Goal: Find specific page/section: Find specific page/section

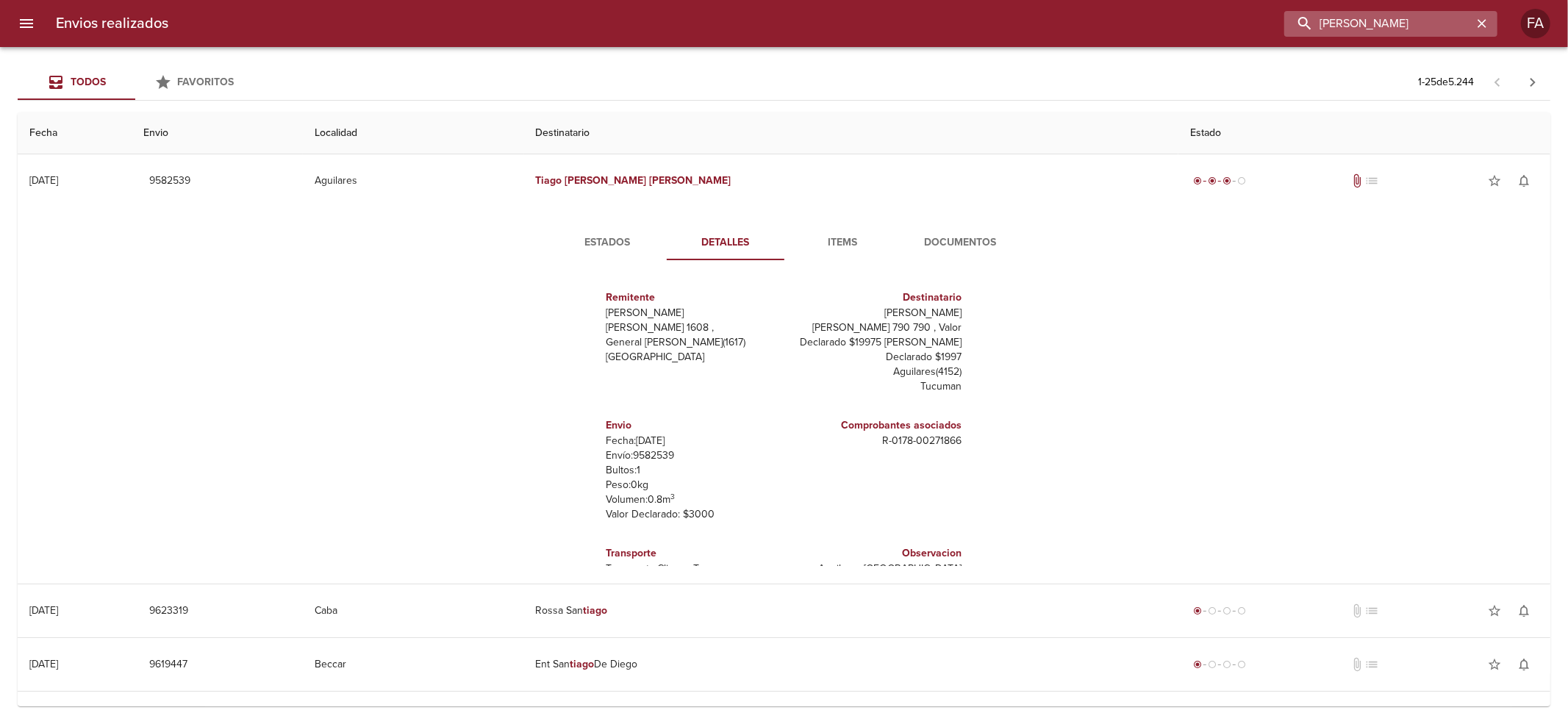
click at [1384, 14] on input "[PERSON_NAME]" at bounding box center [1378, 23] width 188 height 26
paste input "[PERSON_NAME]"
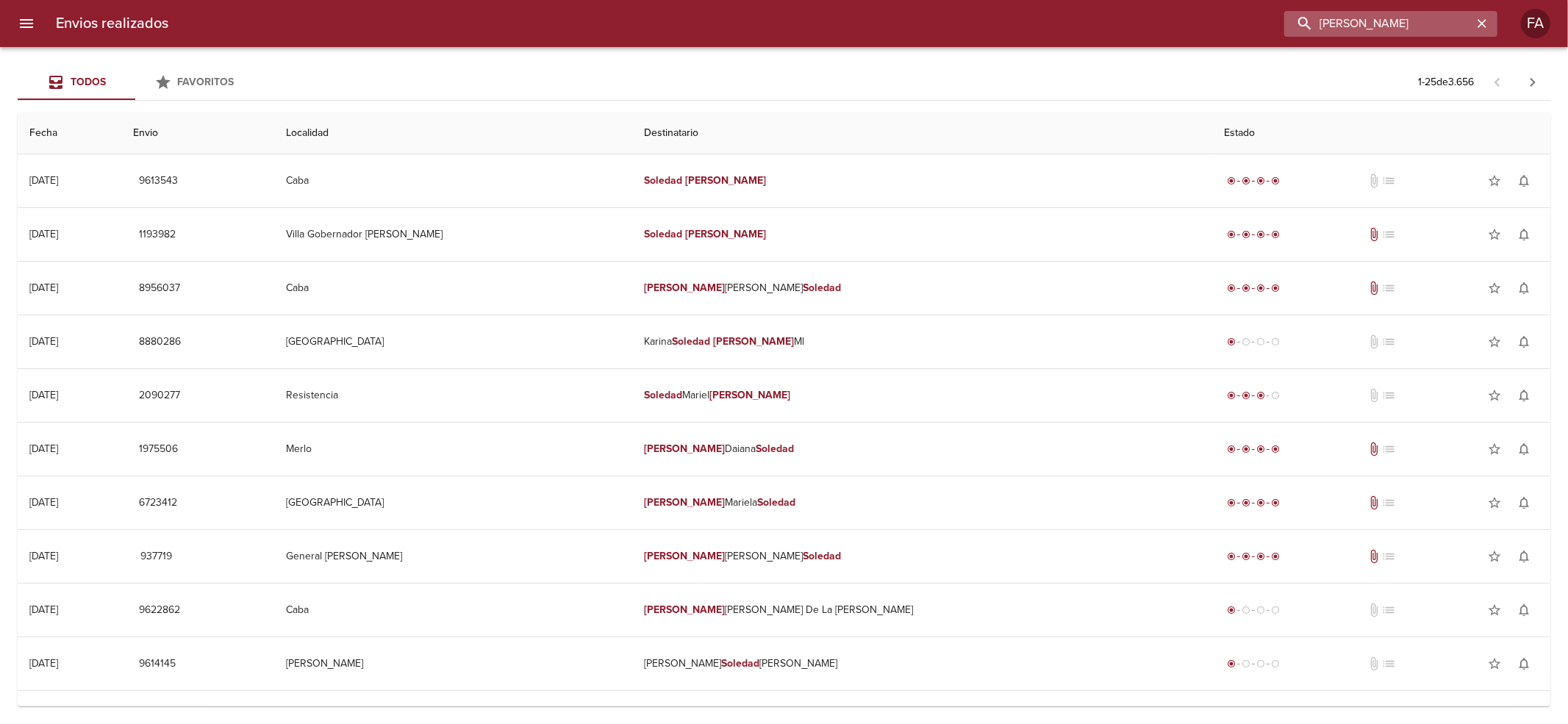
click at [1426, 19] on input "[PERSON_NAME]" at bounding box center [1378, 23] width 188 height 26
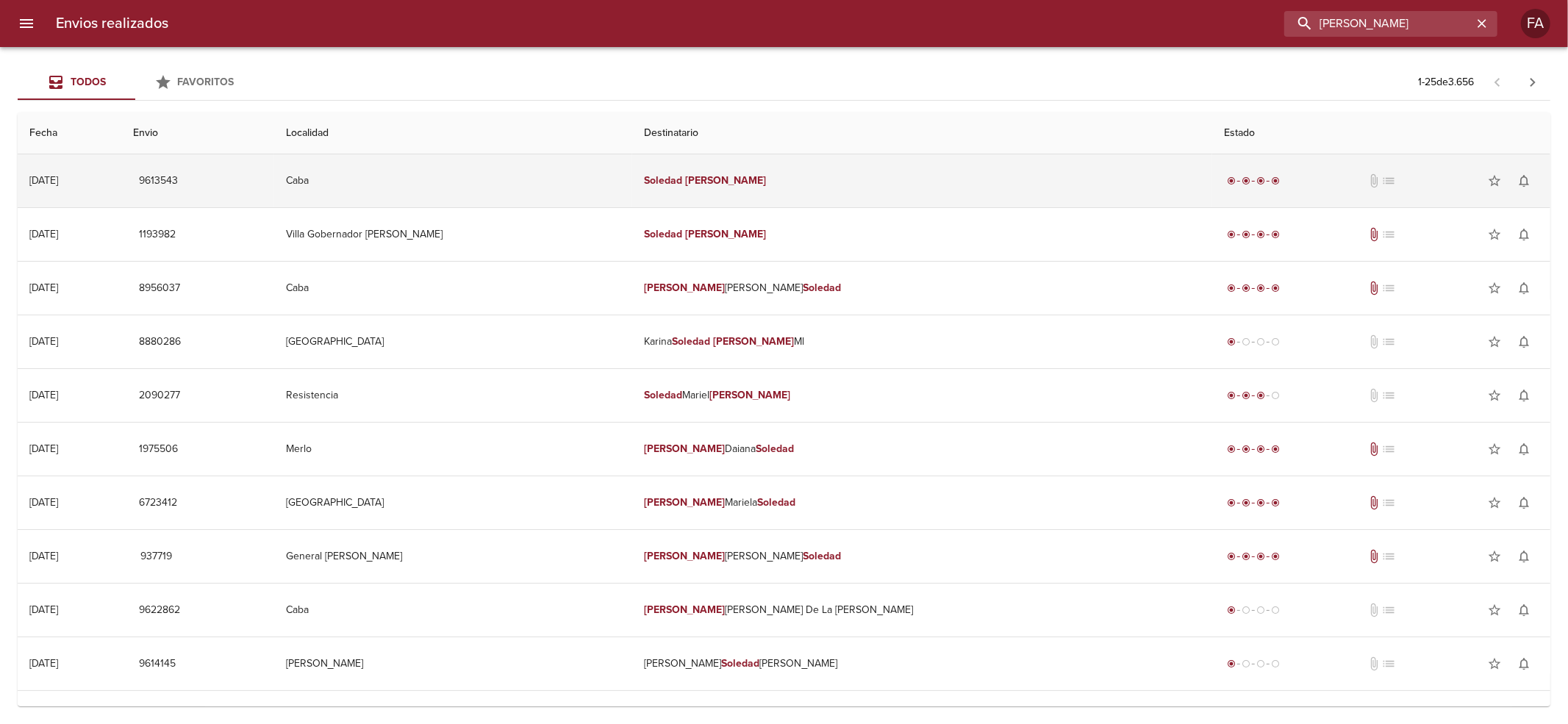
drag, startPoint x: 1426, startPoint y: 21, endPoint x: 819, endPoint y: 196, distance: 631.7
click at [830, 0] on div "Envios realizados [PERSON_NAME] FA Todos Favoritos 1 - 25 de 3.656 Fecha Envio …" at bounding box center [784, 0] width 1568 height 0
paste input "[PERSON_NAME] BP"
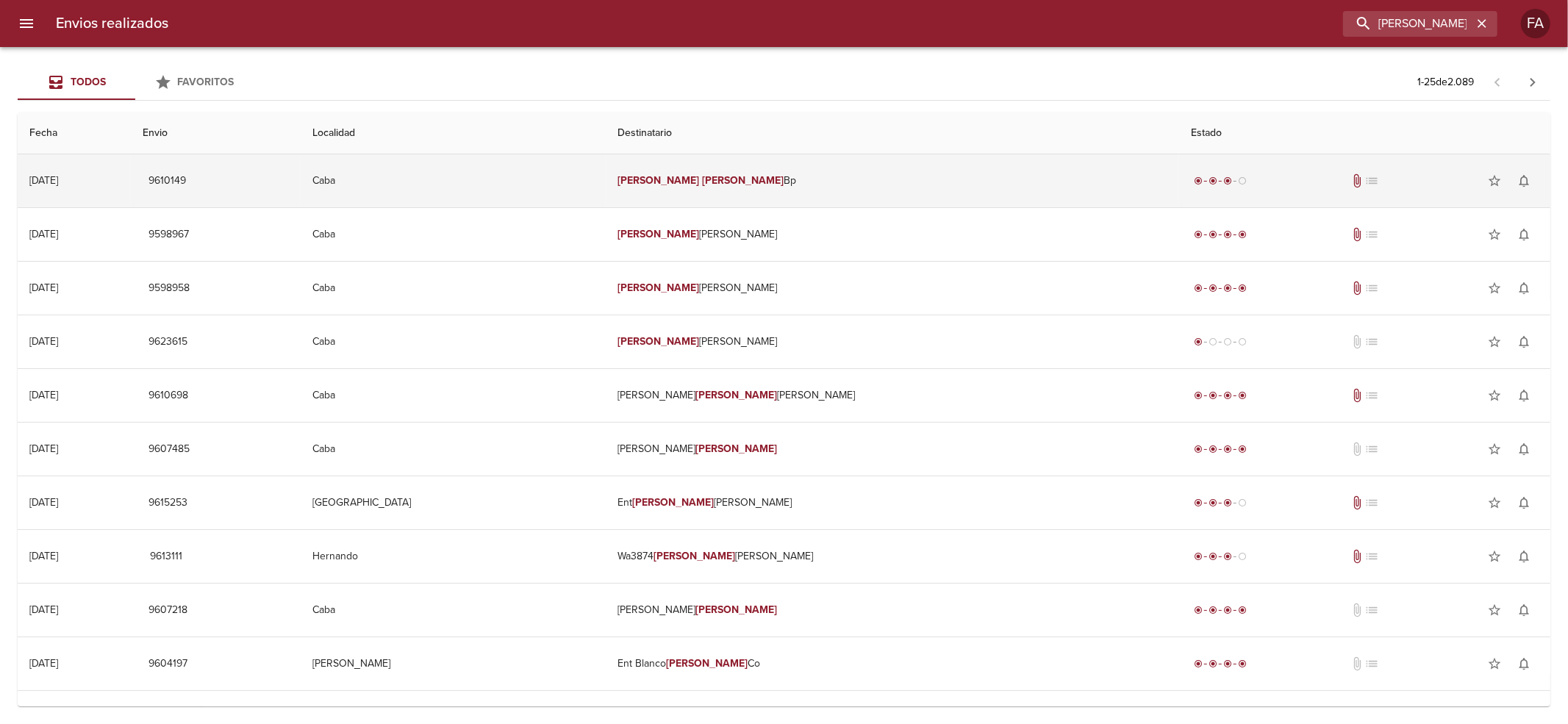
click at [839, 196] on td "[PERSON_NAME] Bp" at bounding box center [892, 181] width 573 height 53
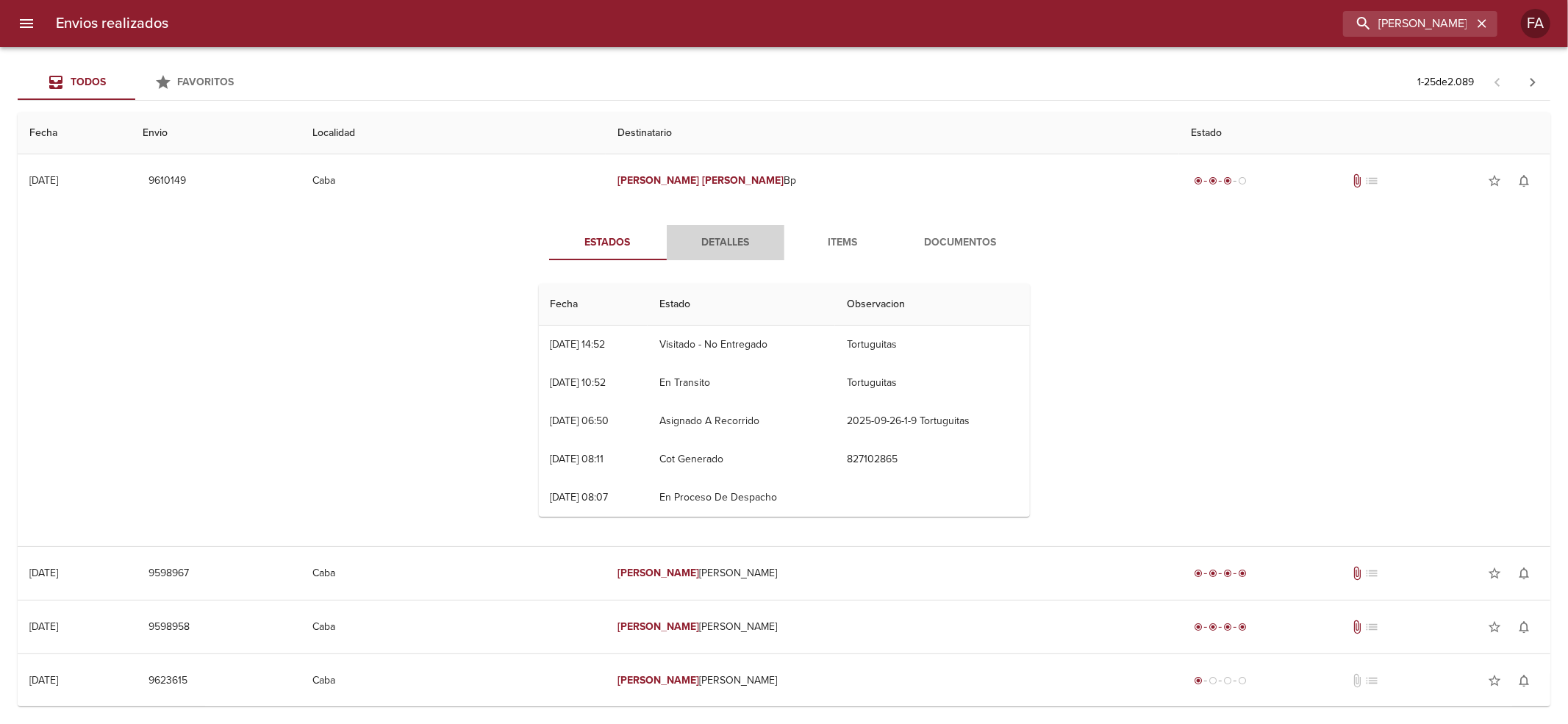
click at [766, 256] on button "Detalles" at bounding box center [725, 242] width 118 height 35
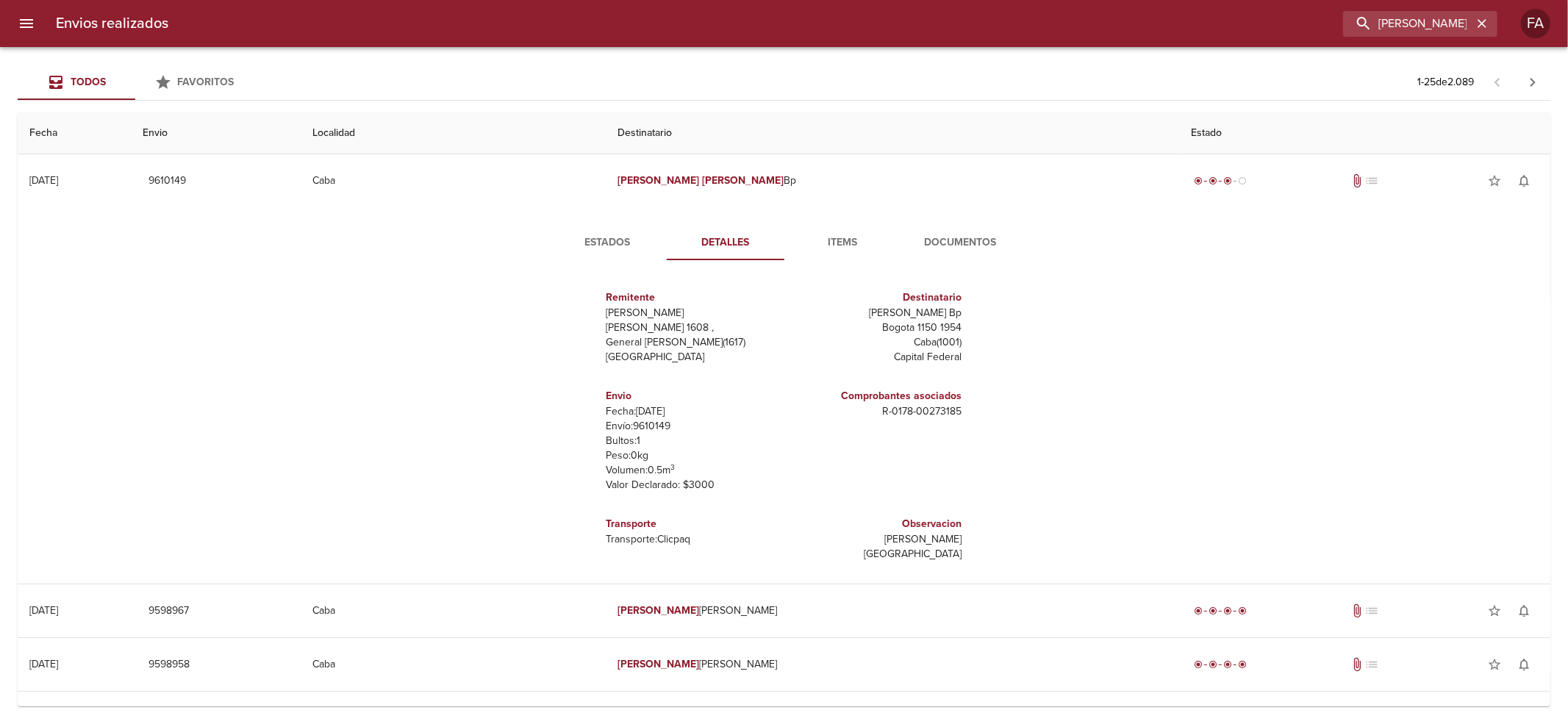
click at [968, 254] on button "Documentos" at bounding box center [961, 242] width 118 height 35
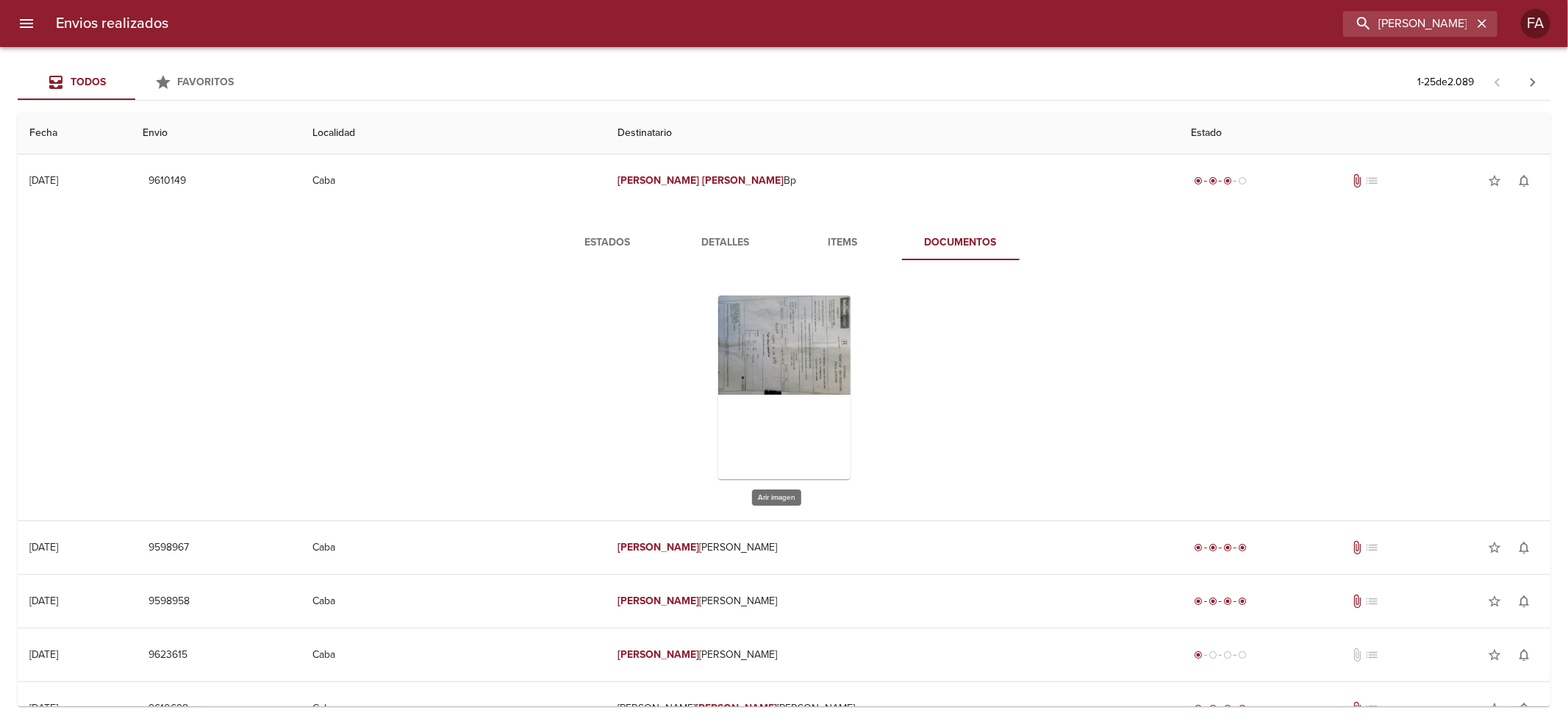
click at [785, 354] on div "Tabla de envíos del cliente" at bounding box center [784, 387] width 132 height 184
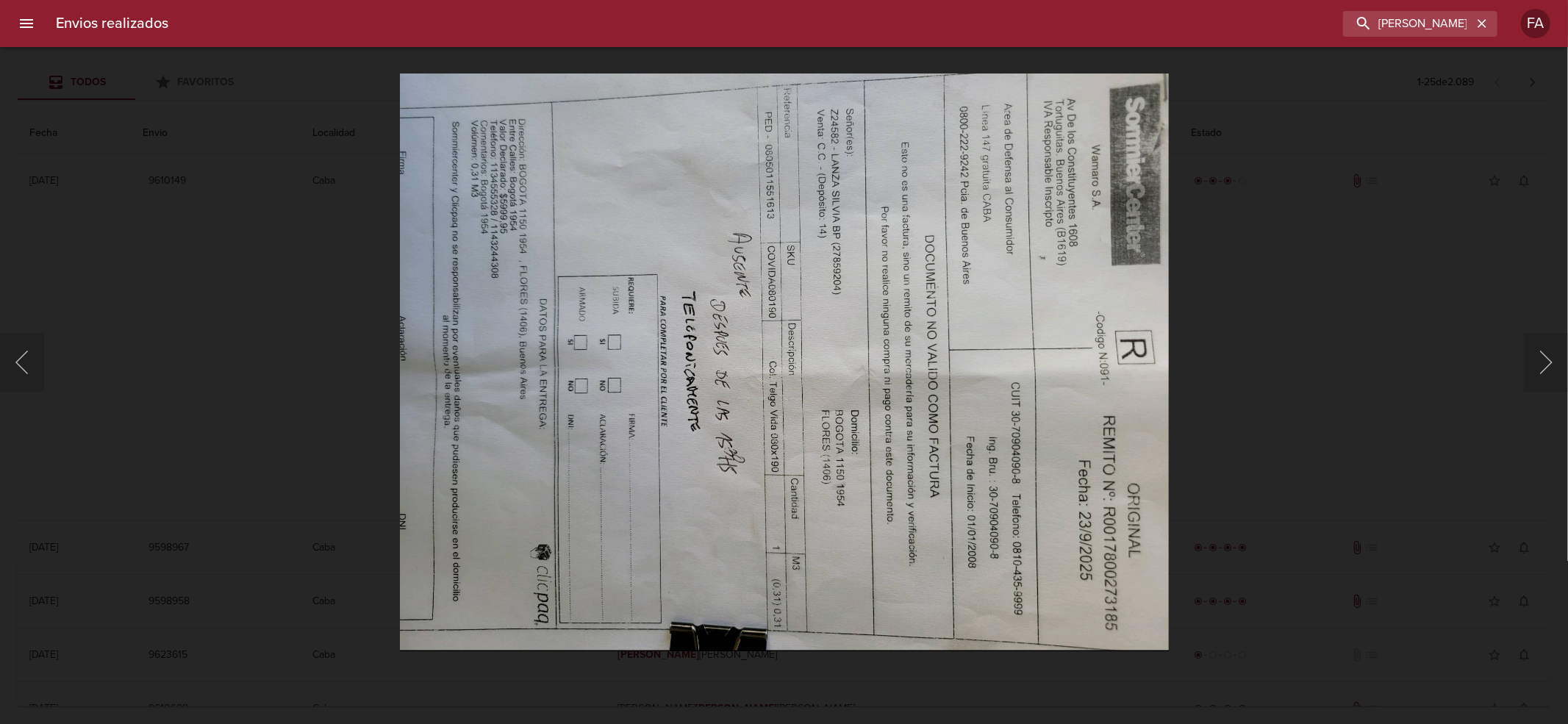
click at [1212, 354] on div "Lightbox" at bounding box center [784, 362] width 1568 height 724
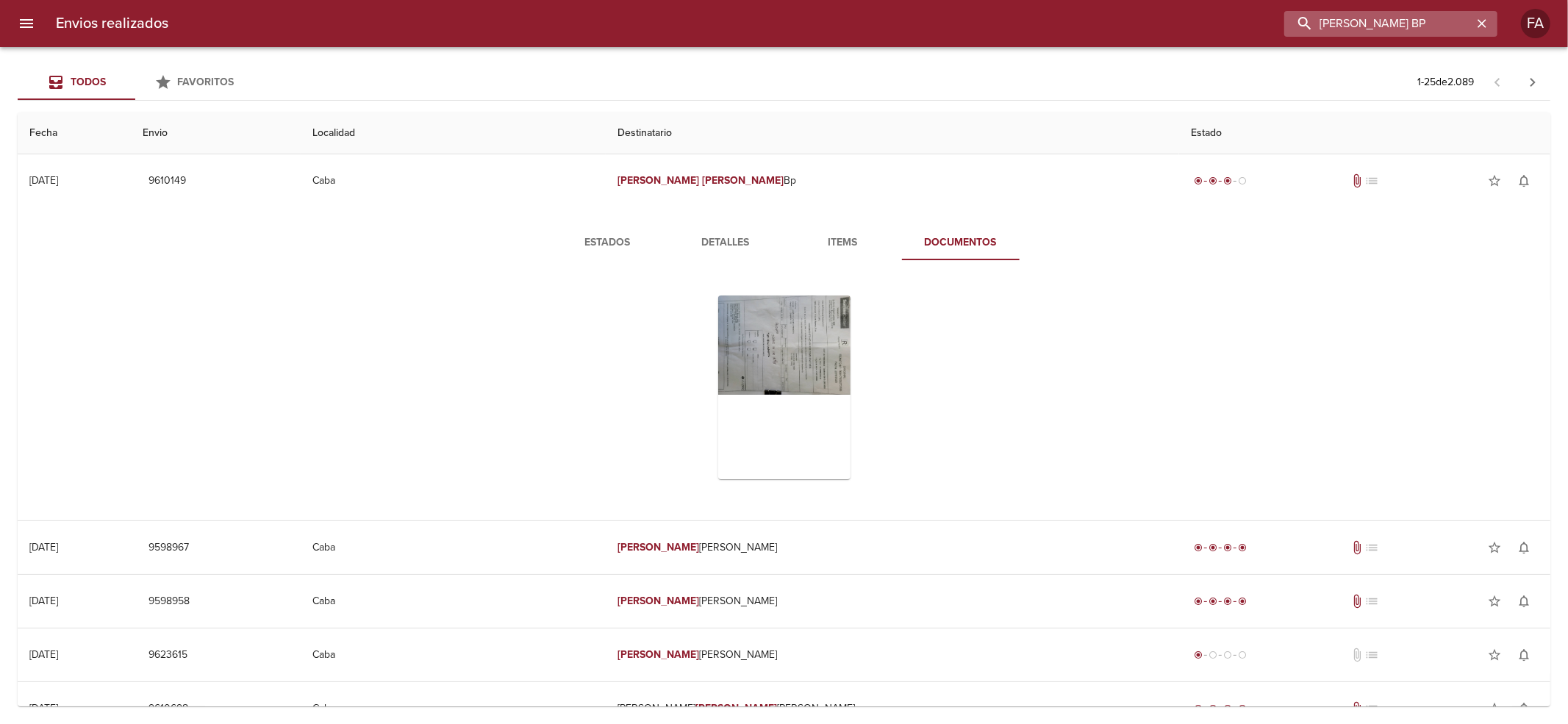
click at [1447, 31] on input "[PERSON_NAME] BP" at bounding box center [1378, 23] width 188 height 26
paste input "[PERSON_NAME]"
type input "[PERSON_NAME]"
